Goal: Check status: Check status

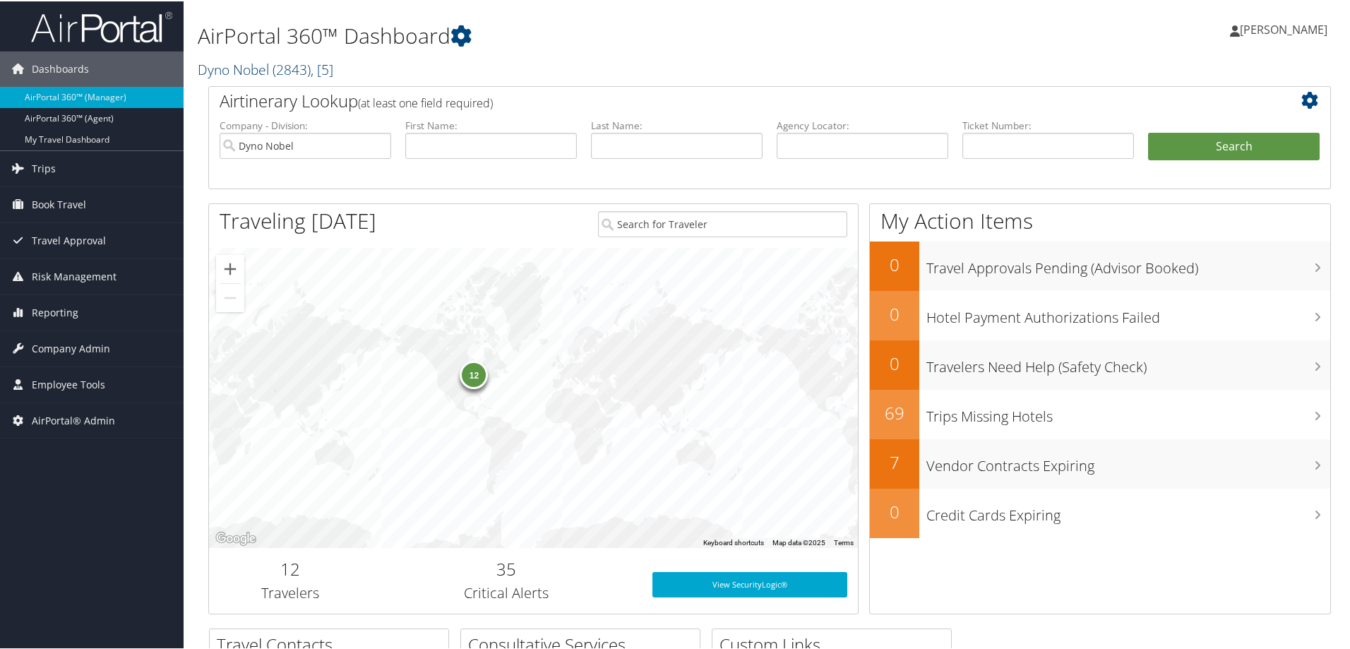
click at [280, 68] on span "( 2843 )" at bounding box center [291, 68] width 38 height 19
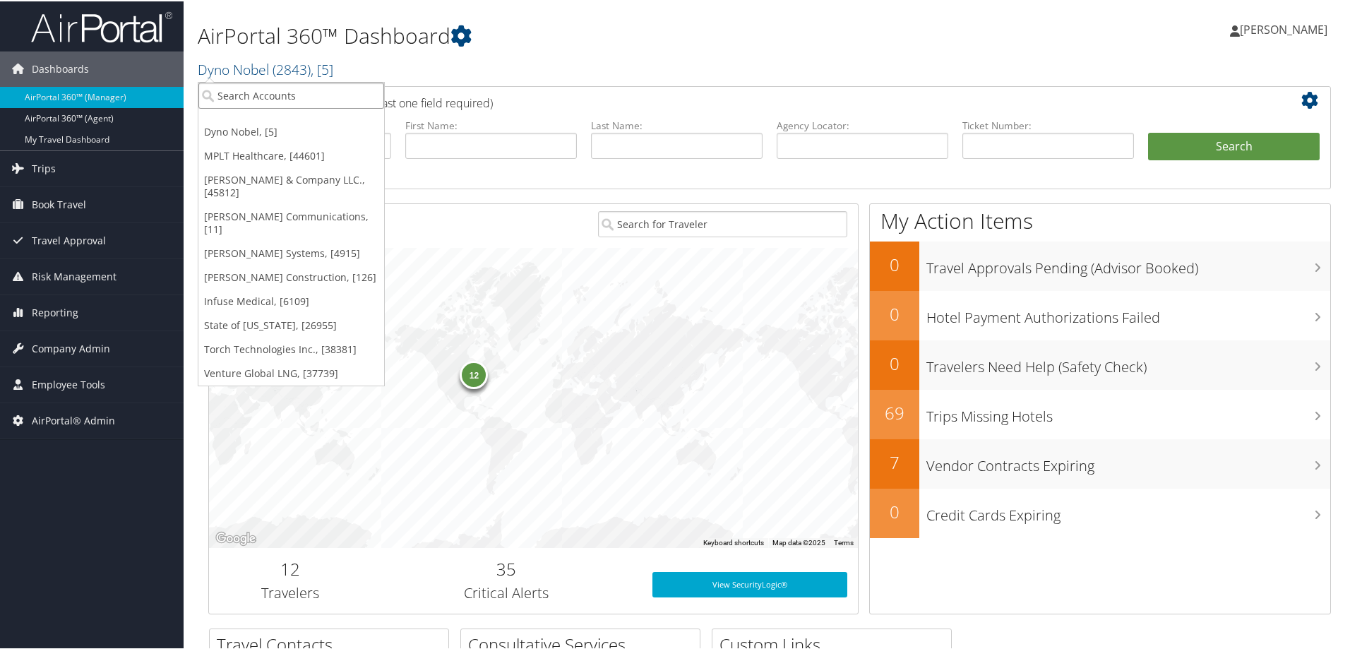
click at [279, 100] on input "search" at bounding box center [291, 94] width 186 height 26
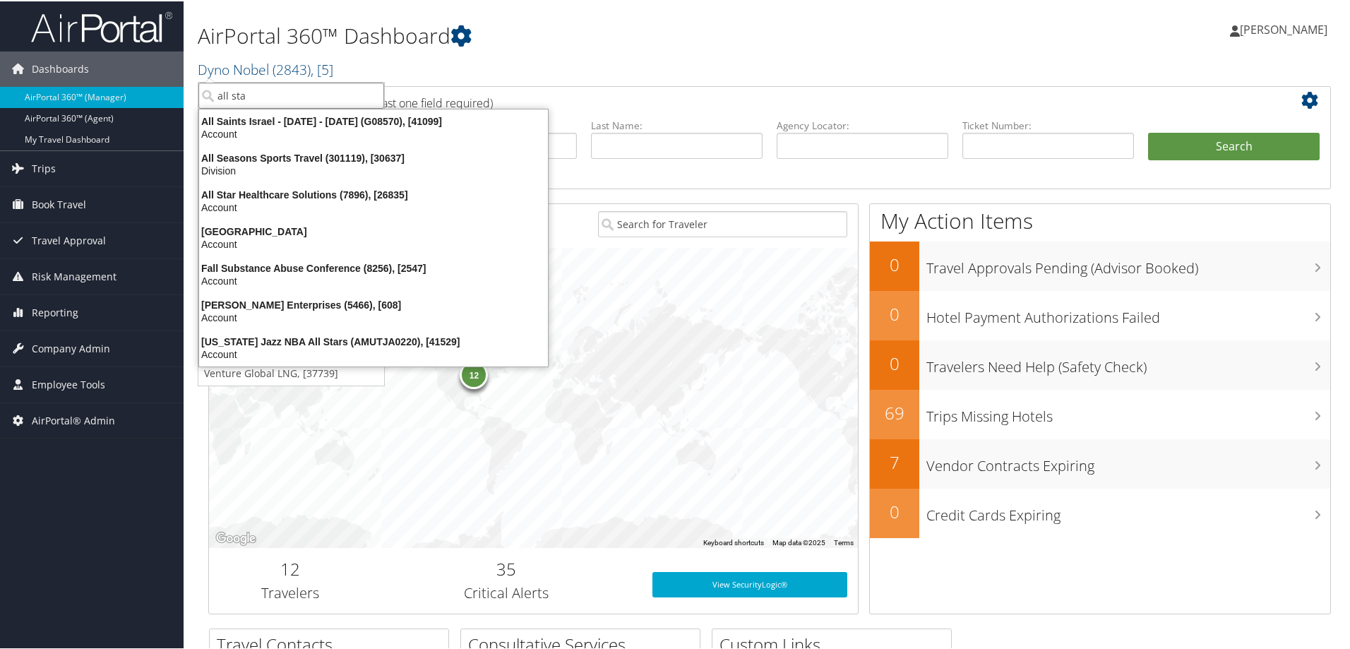
type input "all star"
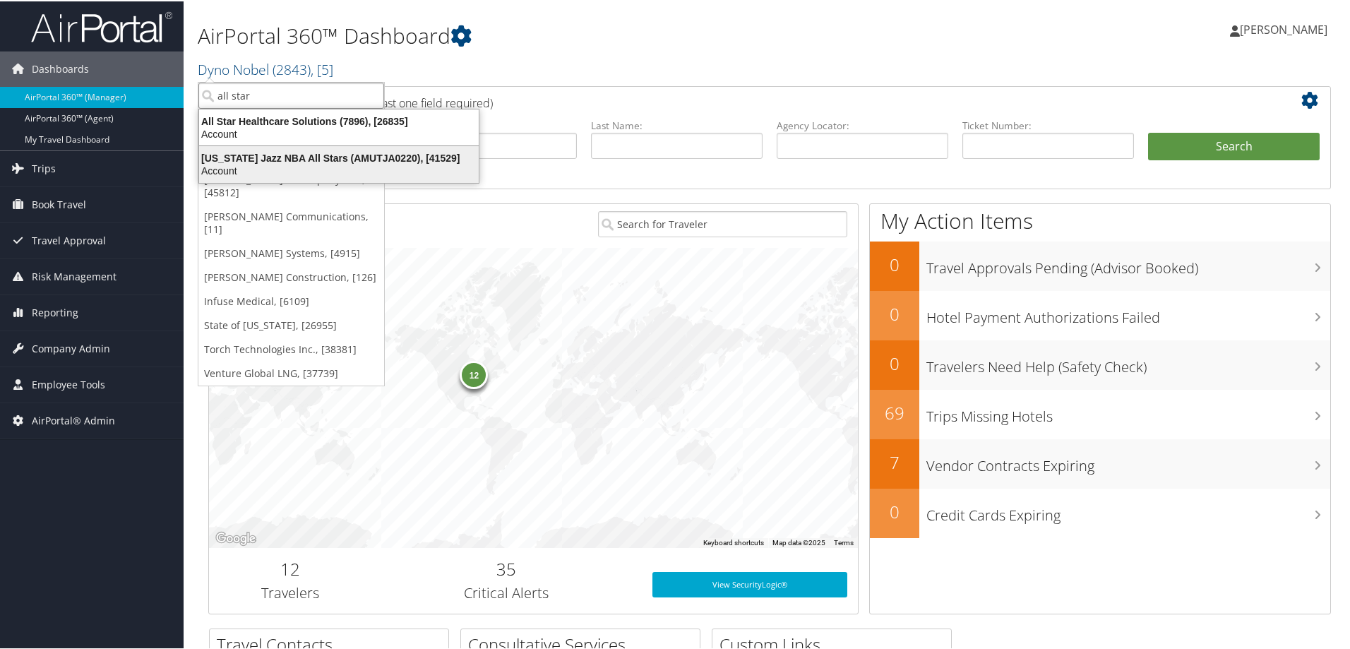
click at [266, 155] on div "Utah Jazz NBA All Stars (AMUTJA0220), [41529]" at bounding box center [339, 156] width 296 height 13
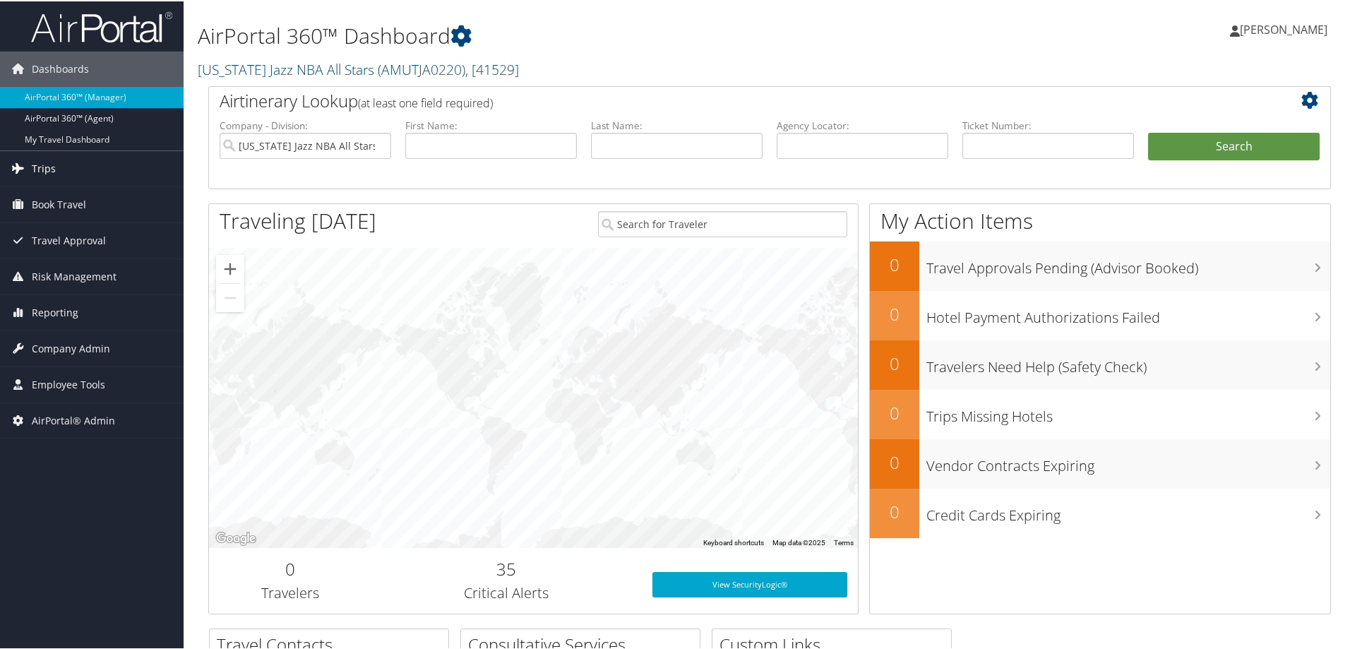
click at [80, 169] on link "Trips" at bounding box center [92, 167] width 184 height 35
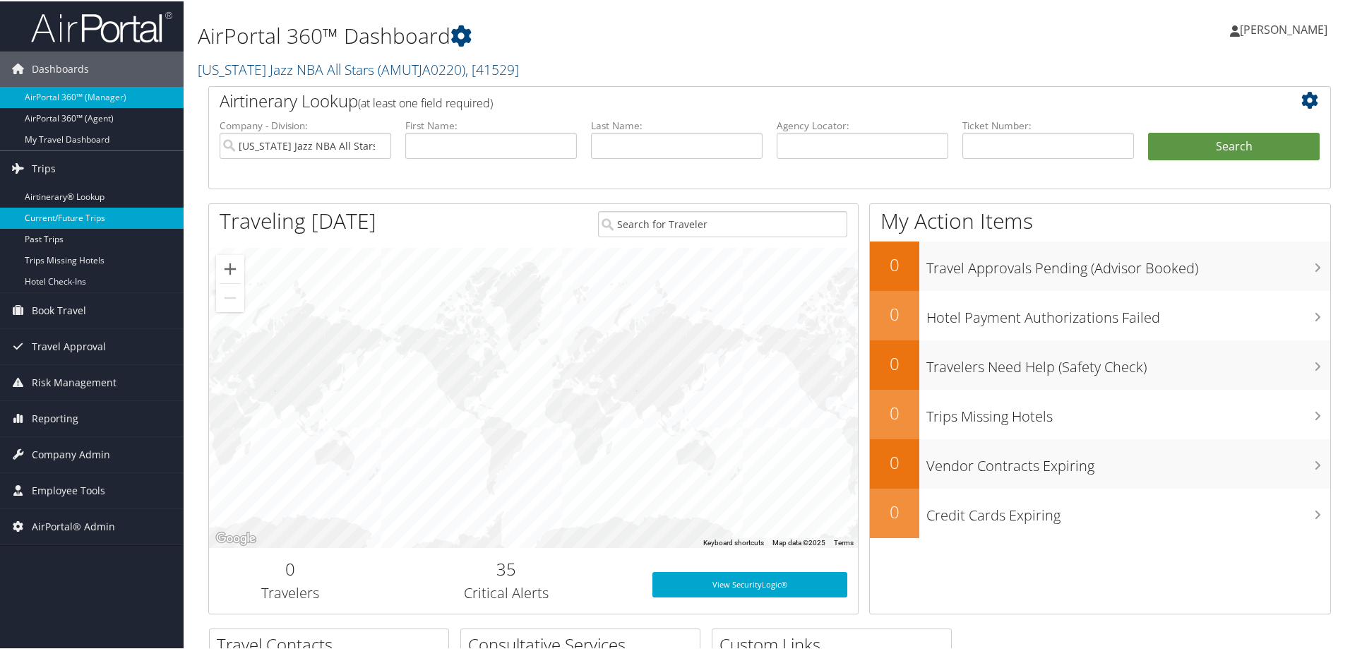
click at [83, 209] on link "Current/Future Trips" at bounding box center [92, 216] width 184 height 21
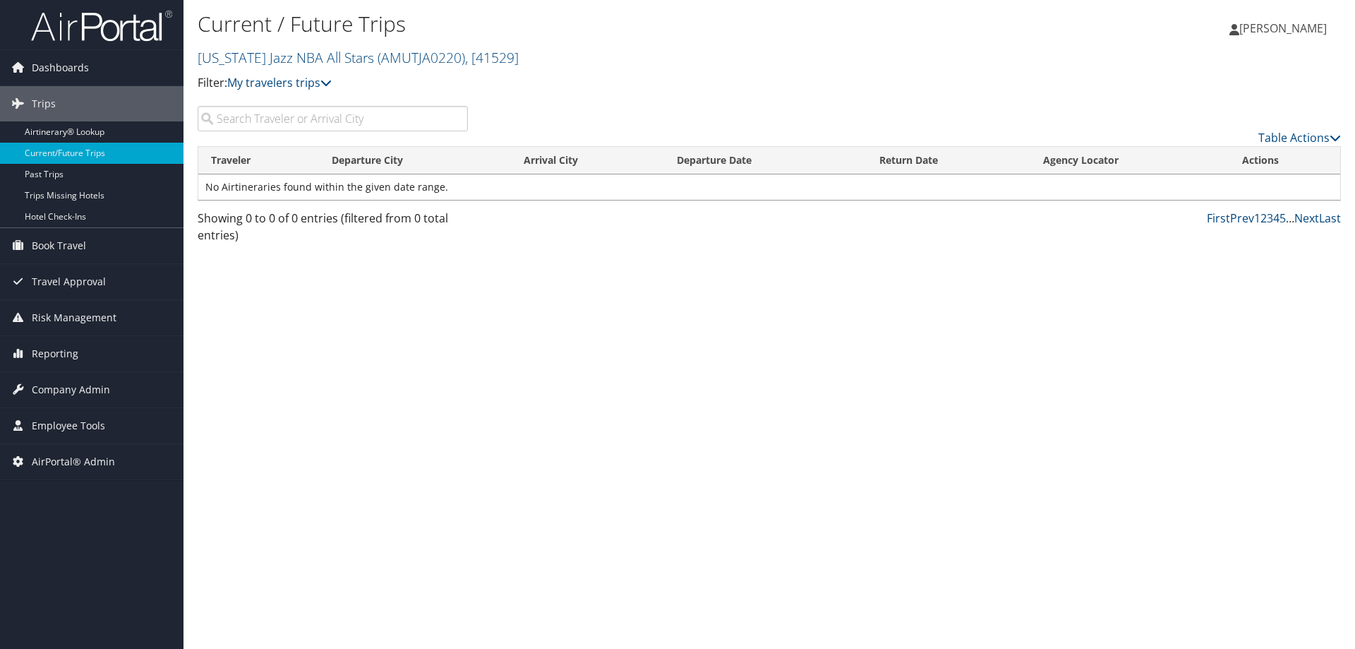
click at [222, 114] on input "search" at bounding box center [333, 118] width 270 height 25
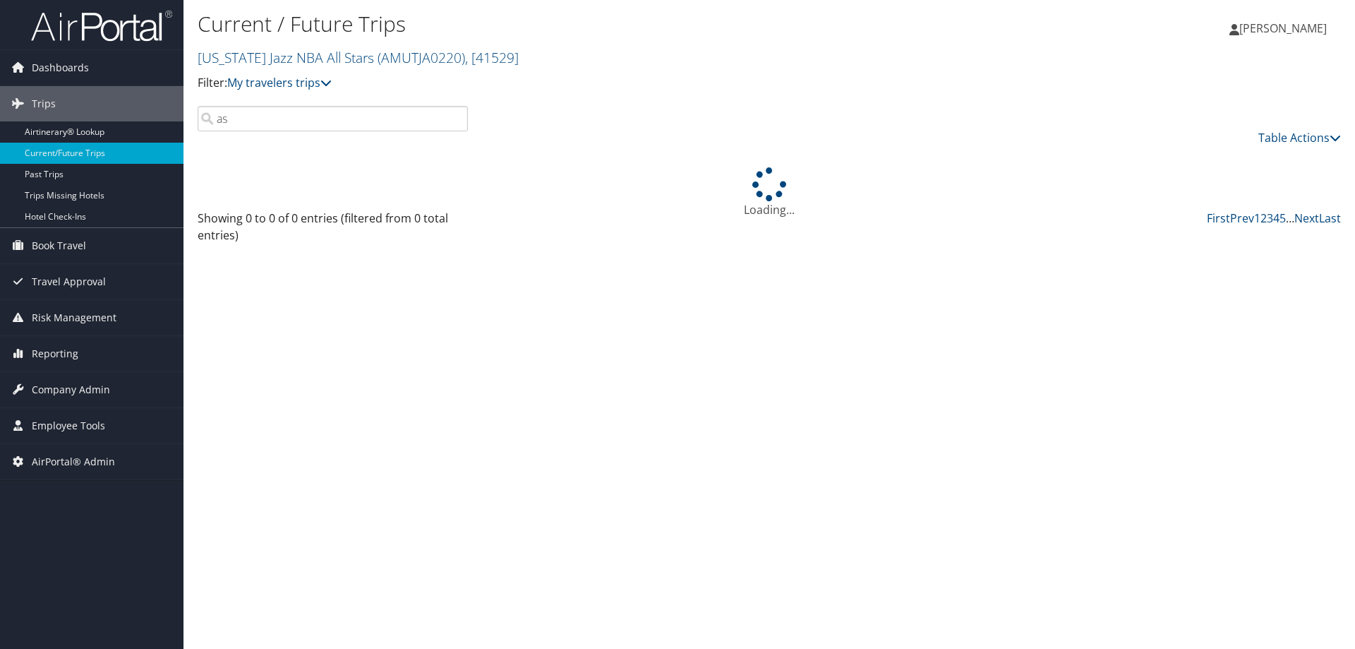
type input "a"
type input "lucum"
click at [324, 86] on icon at bounding box center [326, 82] width 11 height 11
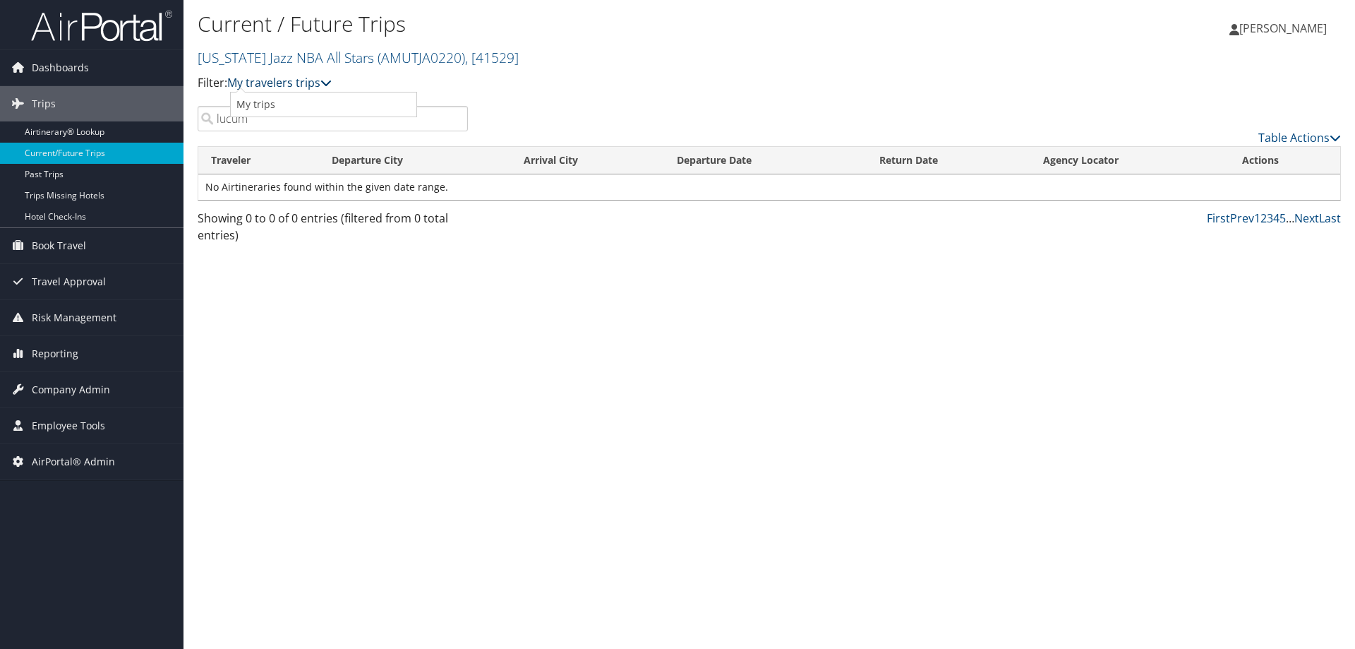
click at [332, 80] on icon at bounding box center [326, 82] width 11 height 11
click at [332, 77] on icon at bounding box center [326, 82] width 11 height 11
click at [382, 52] on span "( AMUTJA0220 )" at bounding box center [422, 57] width 88 height 19
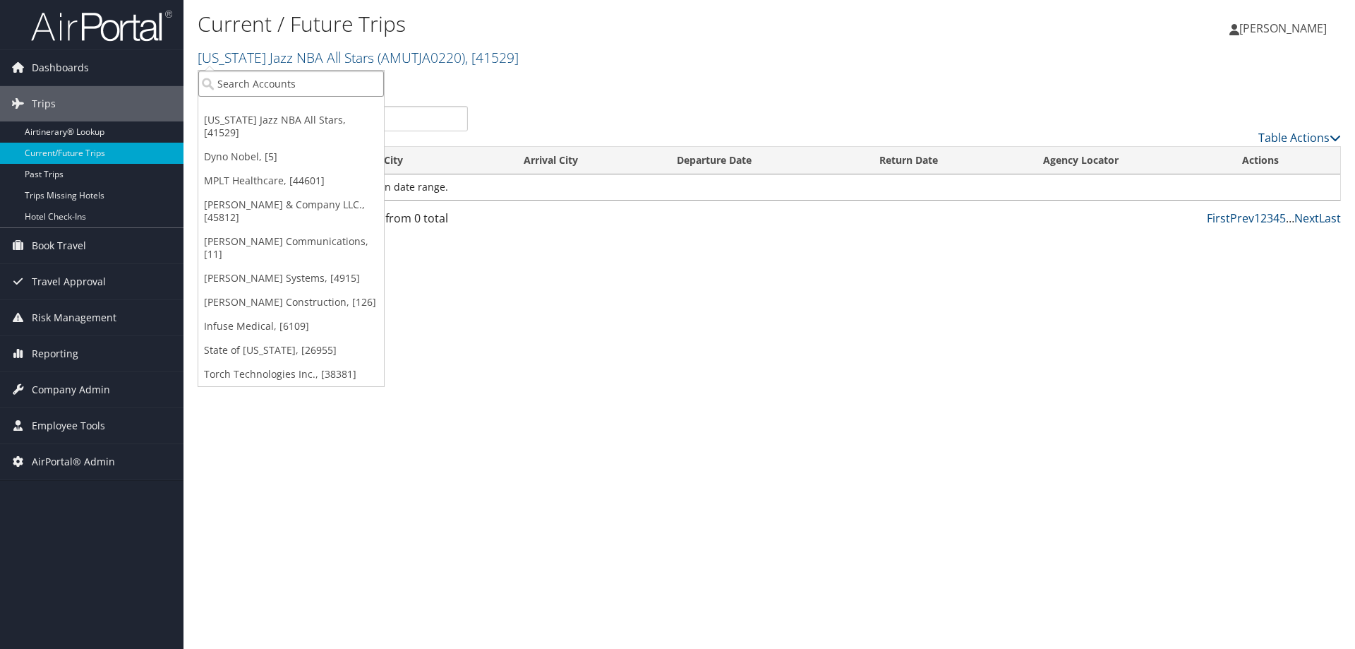
click at [308, 79] on input "search" at bounding box center [291, 84] width 186 height 26
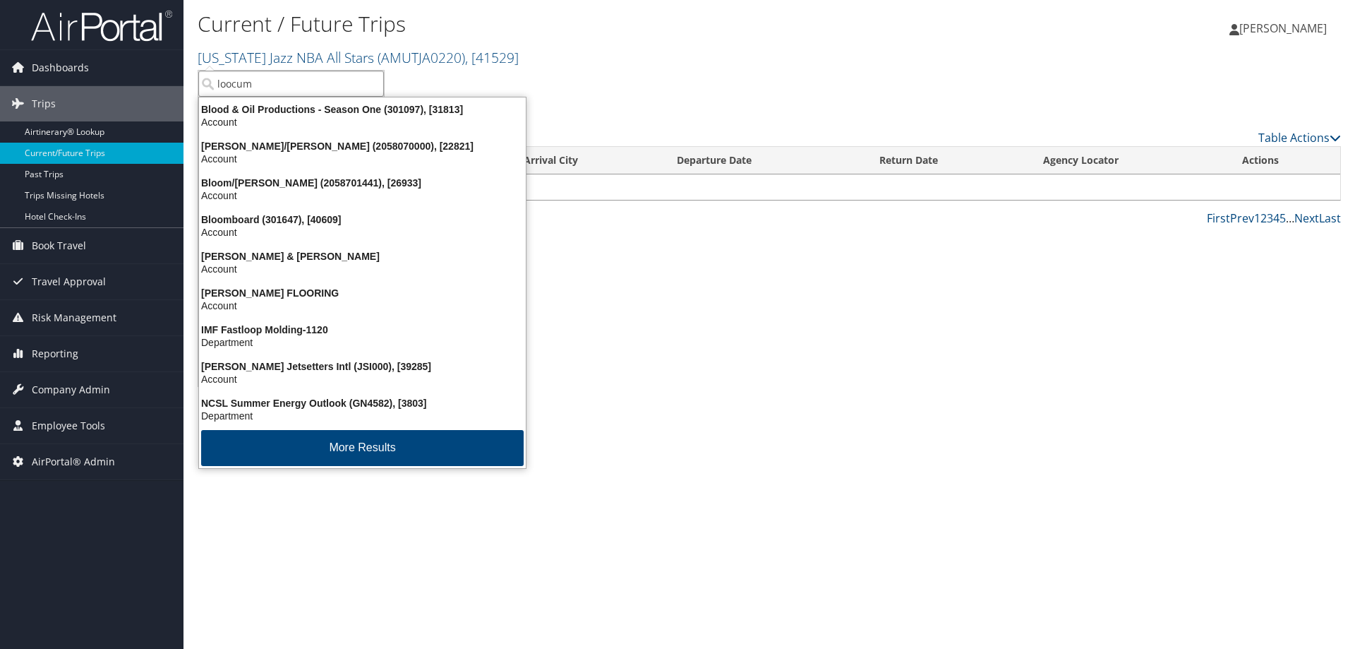
type input "loocums"
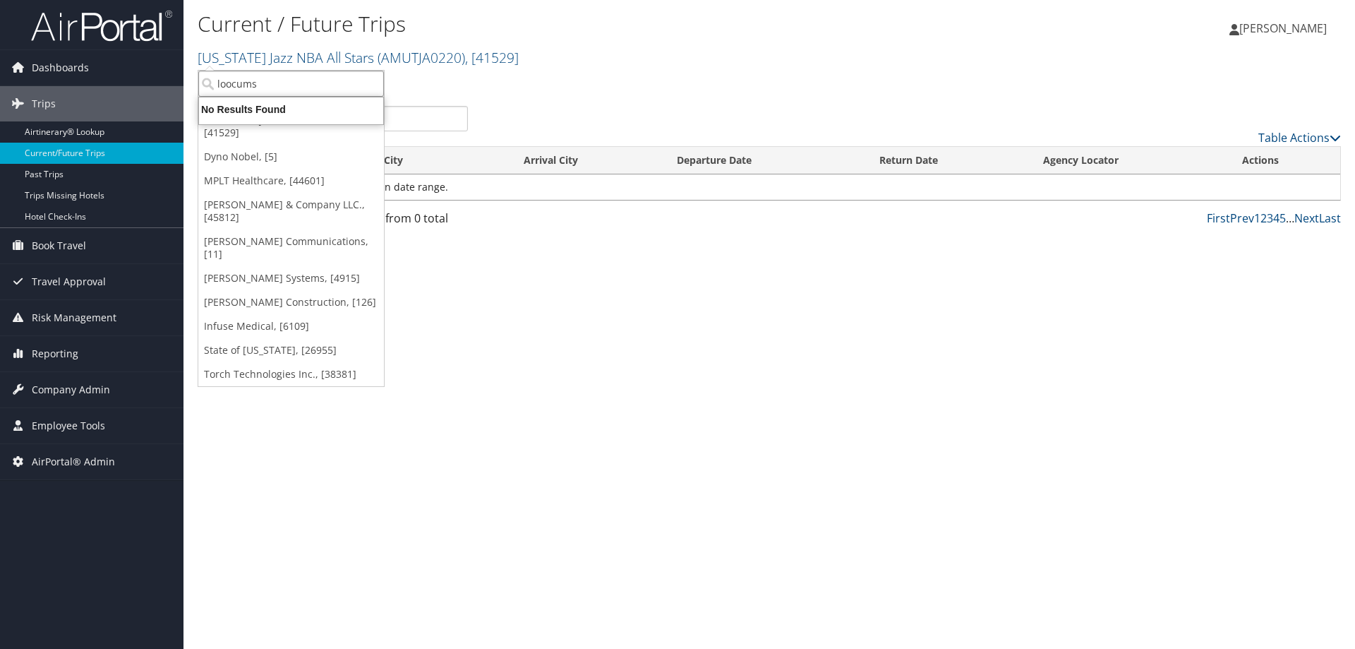
click at [370, 86] on input "loocums" at bounding box center [291, 84] width 186 height 26
